Goal: Information Seeking & Learning: Learn about a topic

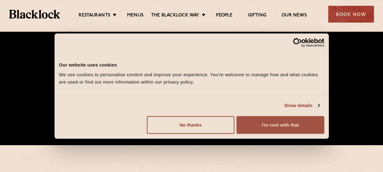
scroll to position [27, 0]
click at [292, 126] on button "I'm cool with that" at bounding box center [280, 125] width 87 height 18
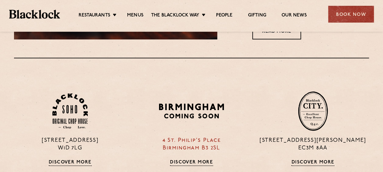
scroll to position [488, 0]
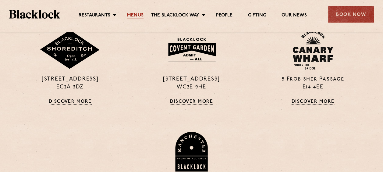
click at [137, 18] on link "Menus" at bounding box center [135, 15] width 16 height 7
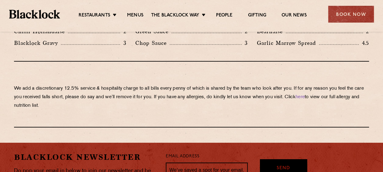
scroll to position [650, 0]
